Goal: Task Accomplishment & Management: Manage account settings

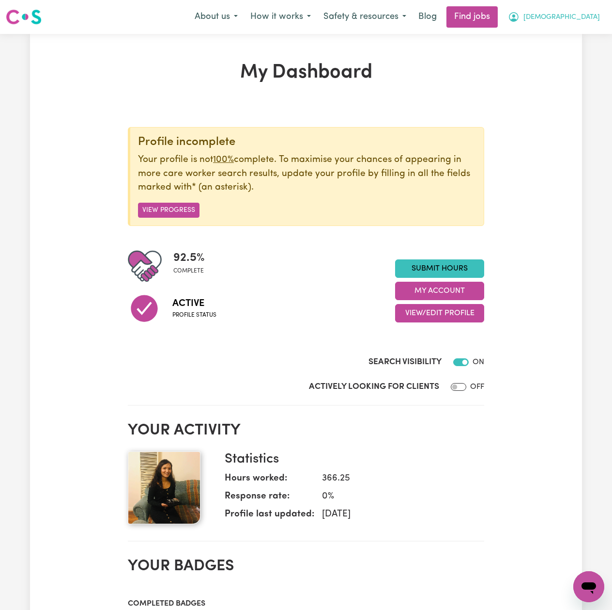
click at [574, 18] on span "[DEMOGRAPHIC_DATA]" at bounding box center [562, 17] width 77 height 11
click at [565, 58] on link "My Dashboard" at bounding box center [568, 56] width 77 height 18
click at [559, 57] on link "My Dashboard" at bounding box center [568, 56] width 77 height 18
click at [560, 43] on link "My Account" at bounding box center [568, 38] width 77 height 18
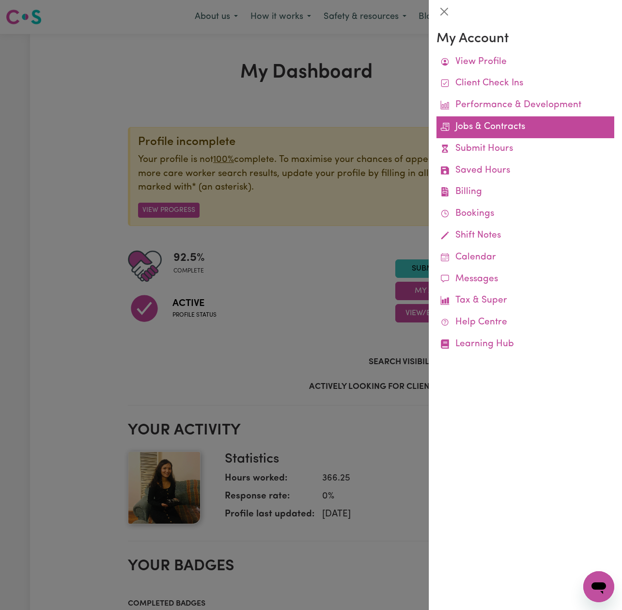
click at [489, 126] on link "Jobs & Contracts" at bounding box center [526, 127] width 178 height 22
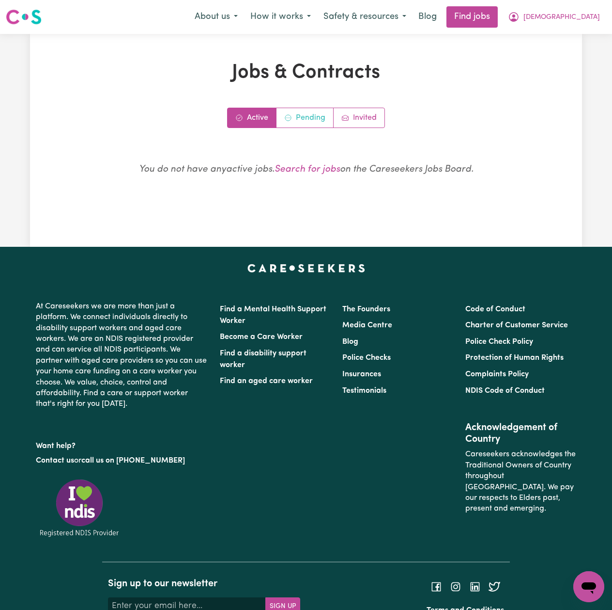
click at [299, 113] on link "Pending" at bounding box center [305, 117] width 57 height 19
click at [365, 120] on link "Invited" at bounding box center [359, 117] width 51 height 19
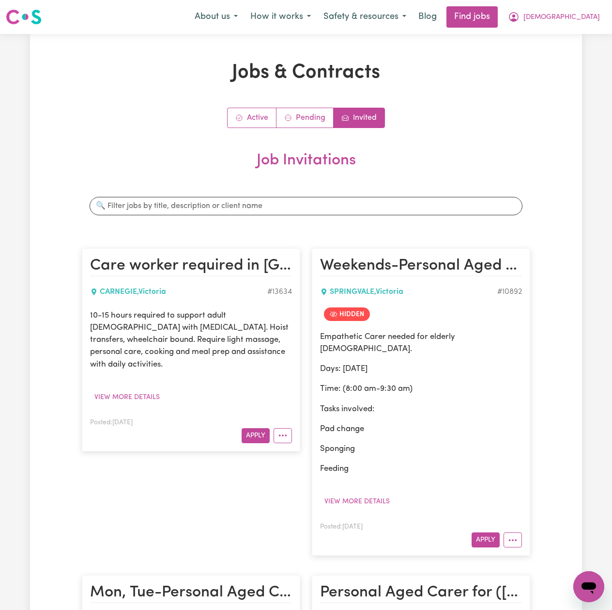
click at [599, 4] on nav "Menu About us How it works Safety & resources Blog Find jobs [PERSON_NAME]" at bounding box center [306, 17] width 612 height 34
click at [593, 18] on span "[DEMOGRAPHIC_DATA]" at bounding box center [562, 17] width 77 height 11
click at [570, 72] on link "Logout" at bounding box center [568, 74] width 77 height 18
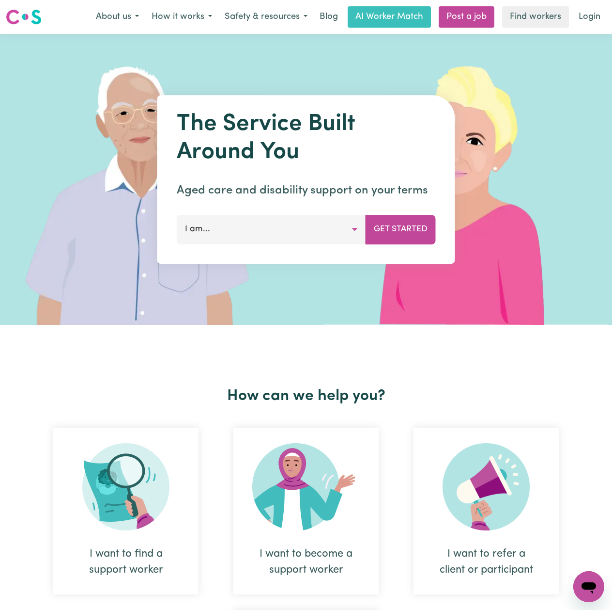
click at [600, 2] on nav "Menu About us How it works Safety & resources Blog AI Worker Match Post a job F…" at bounding box center [306, 17] width 612 height 34
click at [593, 13] on link "Login" at bounding box center [589, 16] width 33 height 21
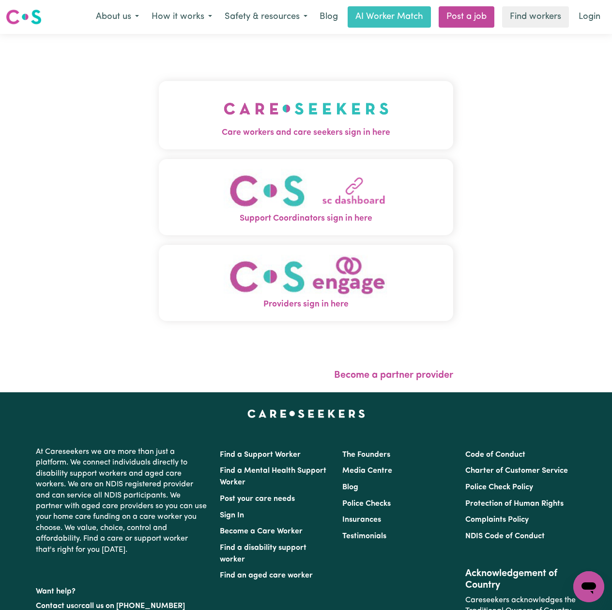
click at [187, 128] on span "Care workers and care seekers sign in here" at bounding box center [306, 132] width 295 height 13
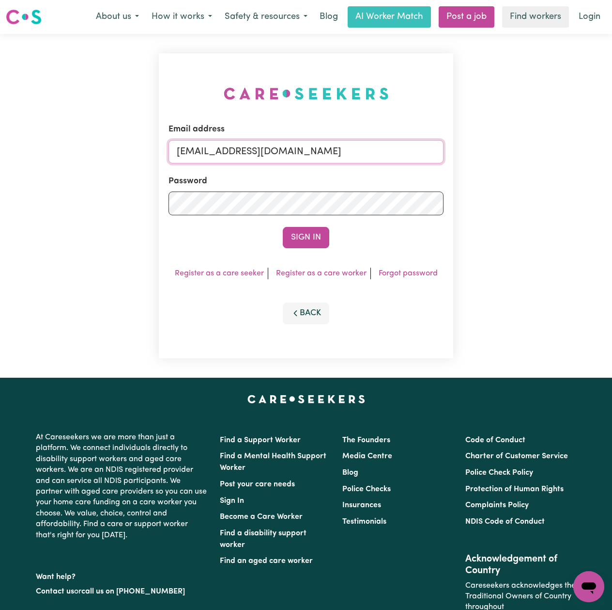
click at [240, 158] on input "[EMAIL_ADDRESS][DOMAIN_NAME]" at bounding box center [306, 151] width 275 height 23
drag, startPoint x: 228, startPoint y: 152, endPoint x: 404, endPoint y: 156, distance: 175.9
click at [404, 156] on input "Superuser~[EMAIL_ADDRESS][DOMAIN_NAME]" at bounding box center [306, 151] width 275 height 23
type input "Superuser~[EMAIL_ADDRESS][DOMAIN_NAME]"
click at [311, 235] on button "Sign In" at bounding box center [306, 237] width 47 height 21
